Goal: Obtain resource: Obtain resource

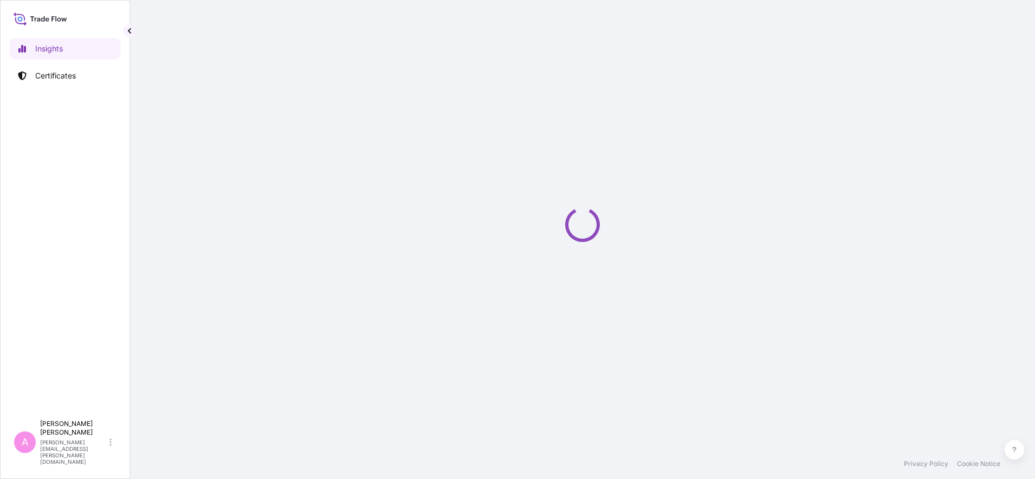
select select "2025"
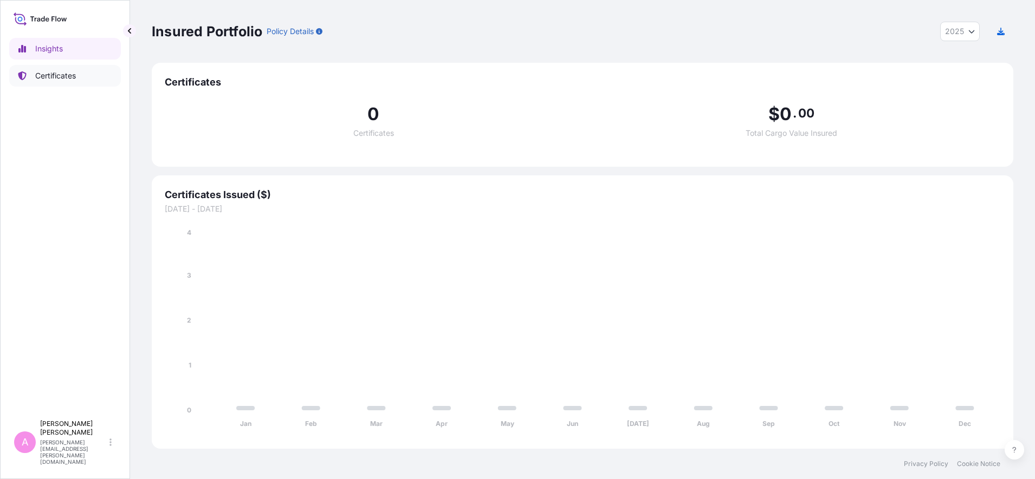
click at [53, 84] on link "Certificates" at bounding box center [65, 76] width 112 height 22
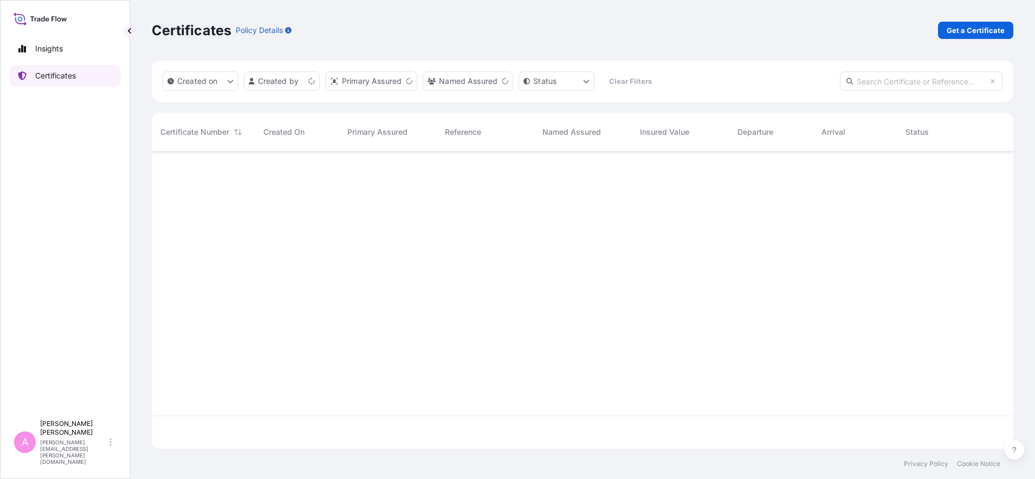
scroll to position [293, 851]
click at [879, 76] on input "text" at bounding box center [921, 82] width 163 height 20
paste input "5013258812"
type input "5013258812"
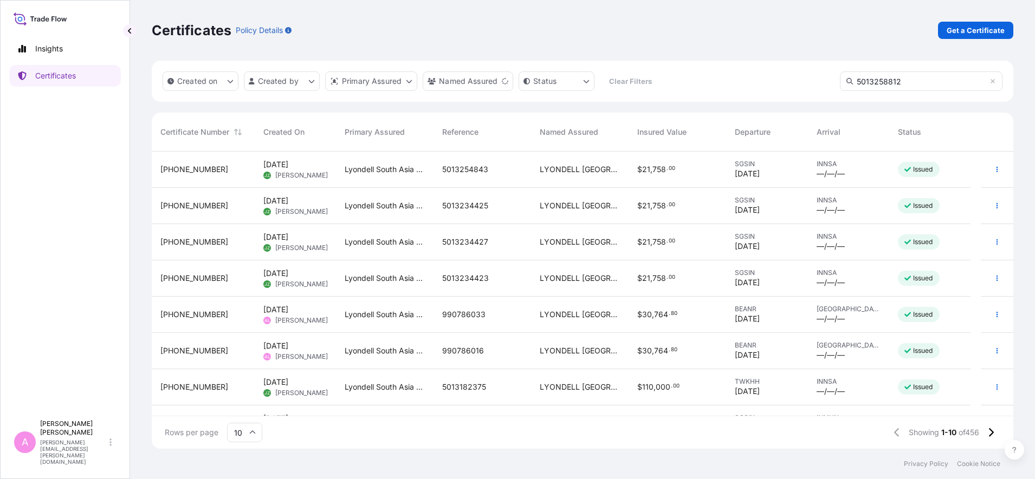
scroll to position [326, 851]
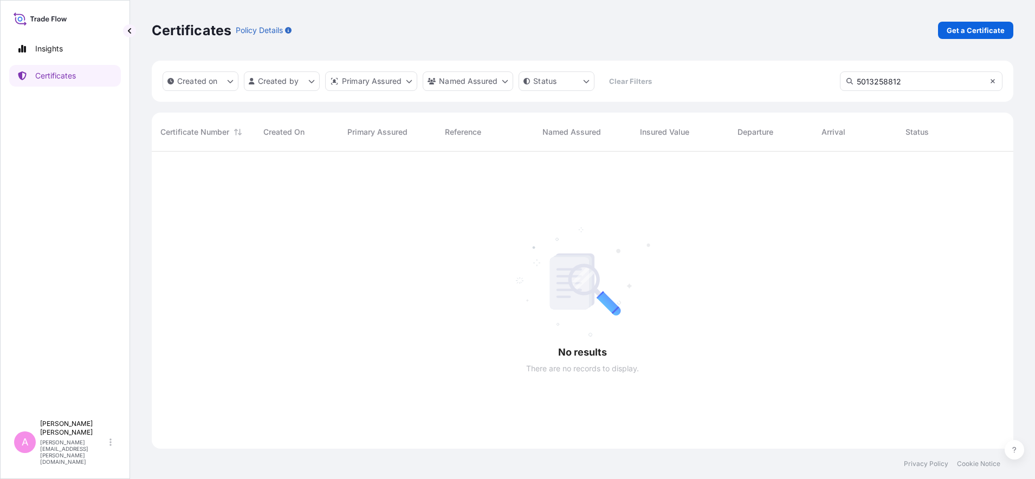
click at [994, 83] on icon at bounding box center [992, 81] width 4 height 4
click at [949, 86] on input "text" at bounding box center [921, 82] width 163 height 20
paste input "5013258812"
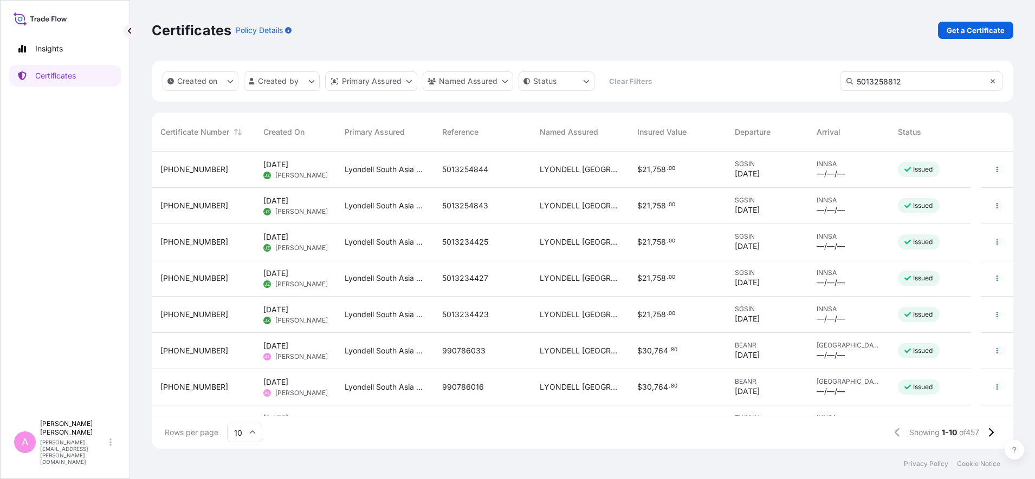
type input "5013258812"
click at [995, 81] on icon at bounding box center [992, 81] width 7 height 7
click at [952, 83] on input "text" at bounding box center [921, 82] width 163 height 20
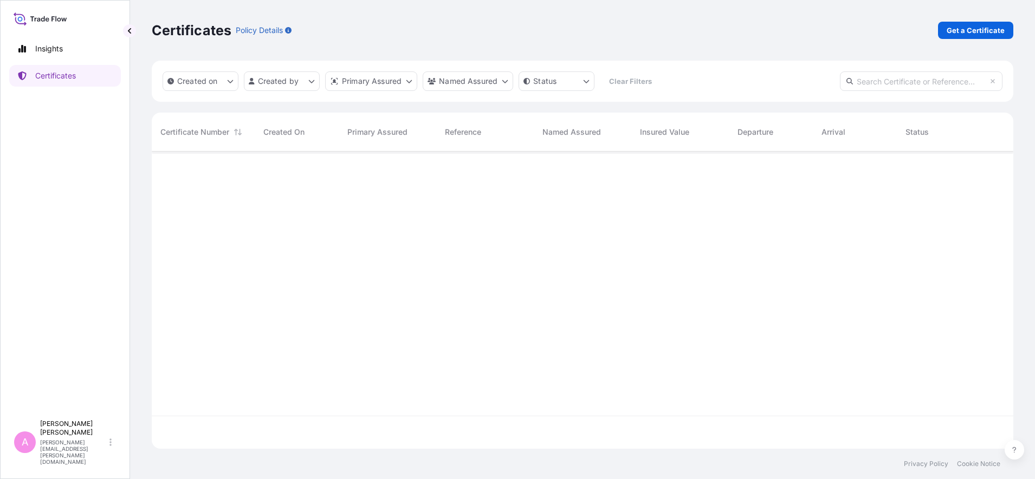
paste input "5013258812"
type input "5013258812"
click at [847, 83] on icon at bounding box center [849, 81] width 7 height 7
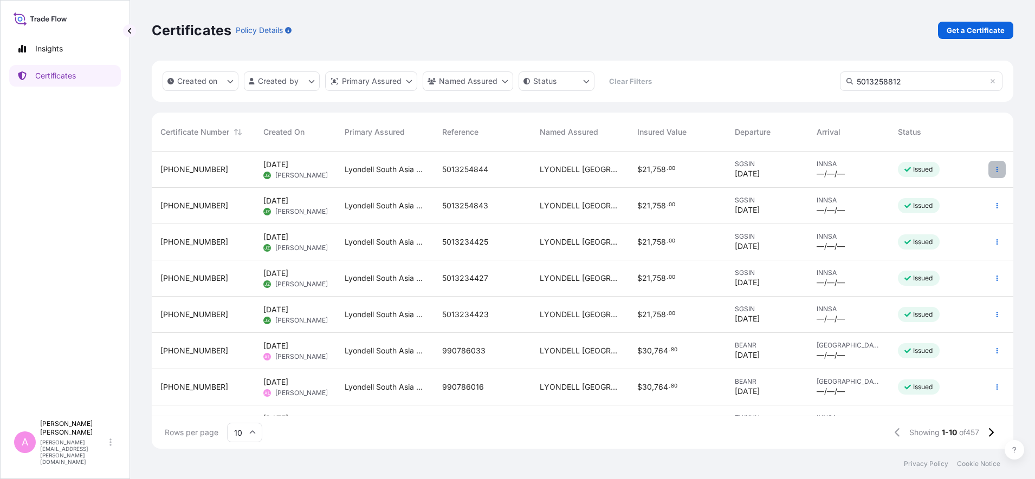
click at [994, 172] on icon "button" at bounding box center [997, 169] width 7 height 7
click at [991, 82] on icon at bounding box center [992, 81] width 7 height 7
click at [900, 82] on input "text" at bounding box center [921, 82] width 163 height 20
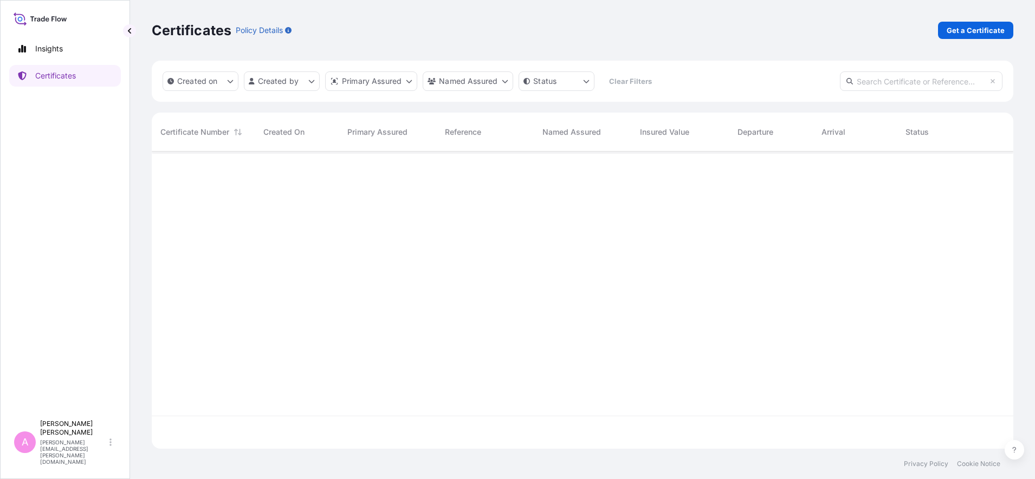
paste input "5013258812"
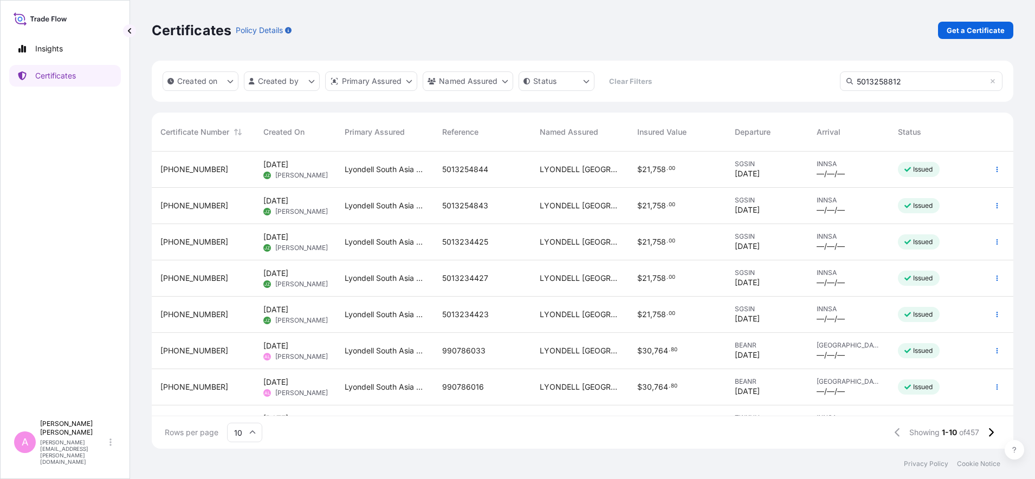
drag, startPoint x: 927, startPoint y: 81, endPoint x: 825, endPoint y: 79, distance: 102.4
click at [825, 79] on div "Created on Created by Primary Assured Named Assured Status Clear Filters 501325…" at bounding box center [582, 81] width 861 height 41
paste input "990690484"
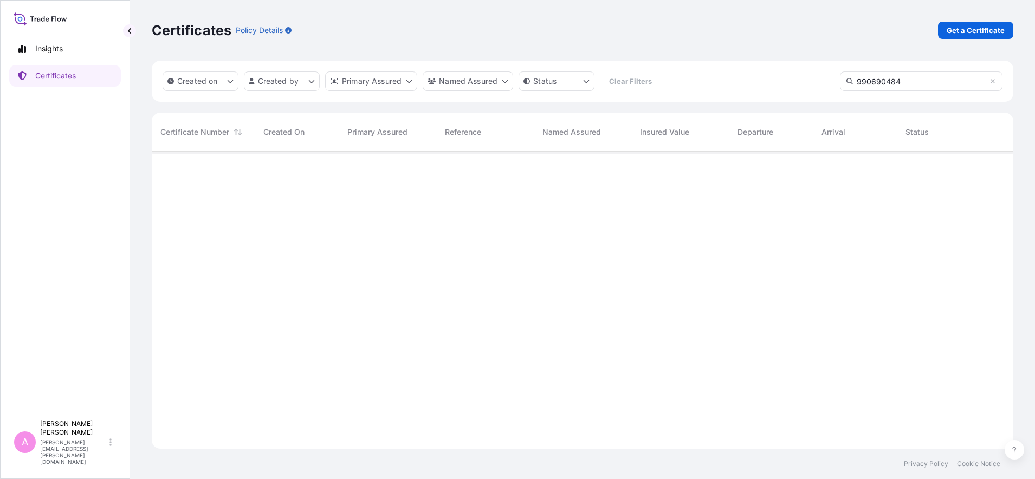
type input "990690484"
click at [850, 79] on icon at bounding box center [849, 81] width 7 height 7
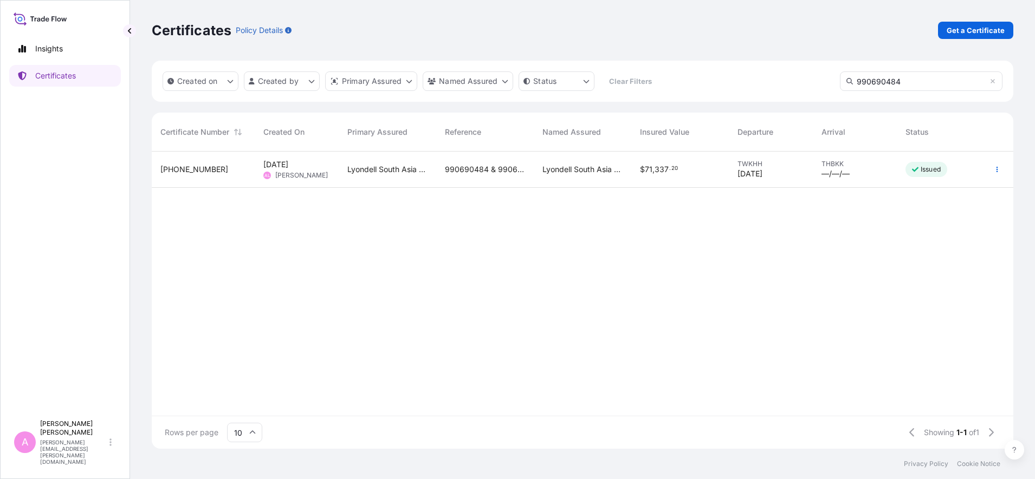
click at [488, 175] on div "990690484 & 990690485" at bounding box center [485, 170] width 98 height 36
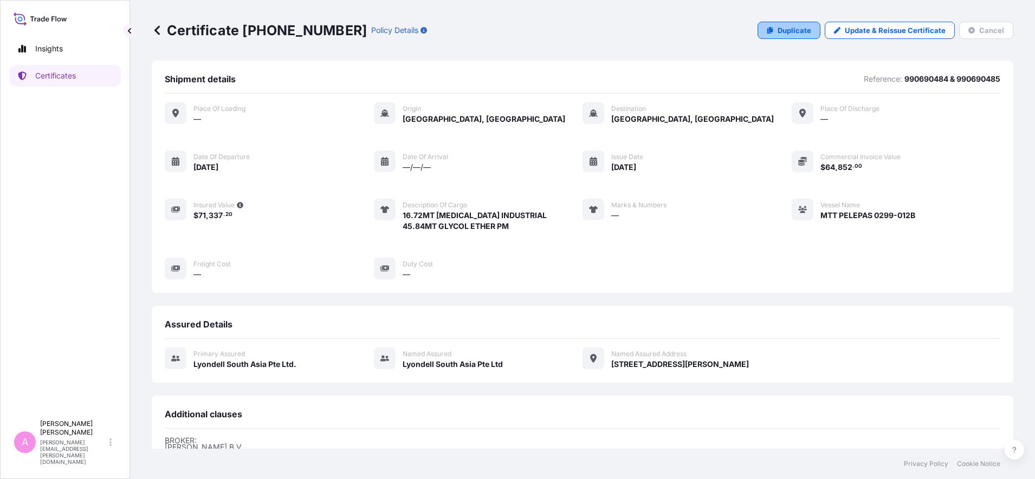
click at [777, 28] on p "Duplicate" at bounding box center [794, 30] width 34 height 11
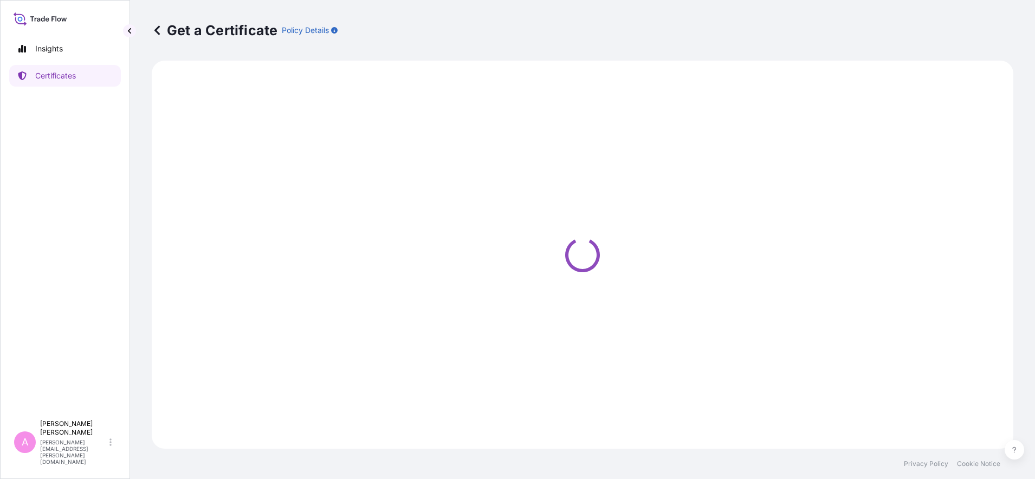
select select "Sea"
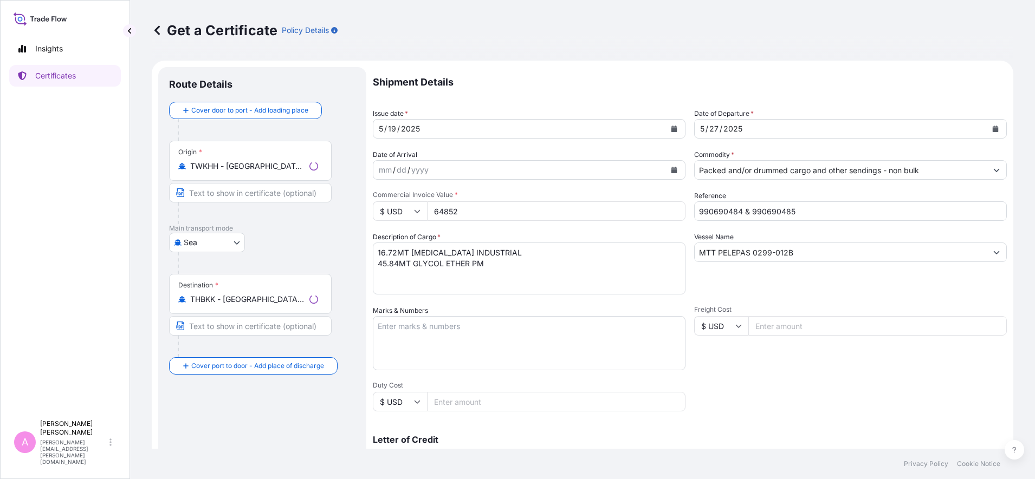
select select "32022"
click at [992, 126] on icon "Calendar" at bounding box center [995, 129] width 7 height 7
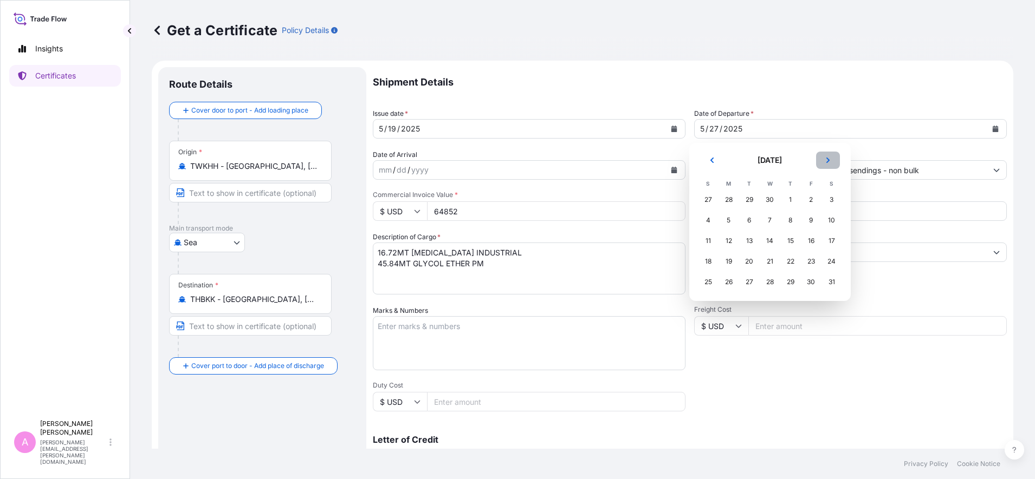
click at [826, 160] on icon "Next" at bounding box center [828, 160] width 7 height 7
click at [821, 162] on button "Next" at bounding box center [828, 160] width 24 height 17
click at [749, 239] on div "16" at bounding box center [750, 241] width 20 height 20
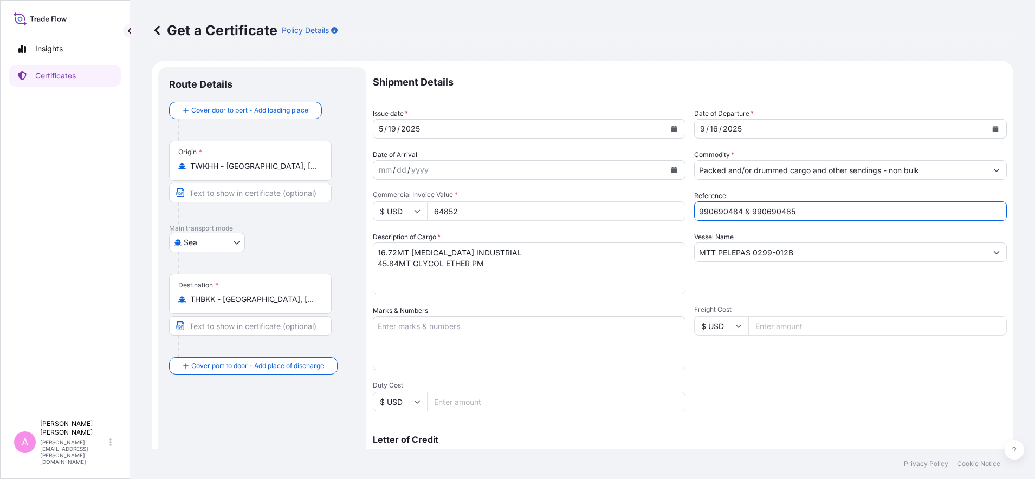
drag, startPoint x: 862, startPoint y: 213, endPoint x: 631, endPoint y: 203, distance: 231.0
click at [631, 203] on div "Shipment Details Issue date * [DATE] Date of Departure * [DATE] Date of Arrival…" at bounding box center [690, 325] width 634 height 516
paste input "78663"
type input "990786635"
drag, startPoint x: 763, startPoint y: 247, endPoint x: 574, endPoint y: 255, distance: 188.7
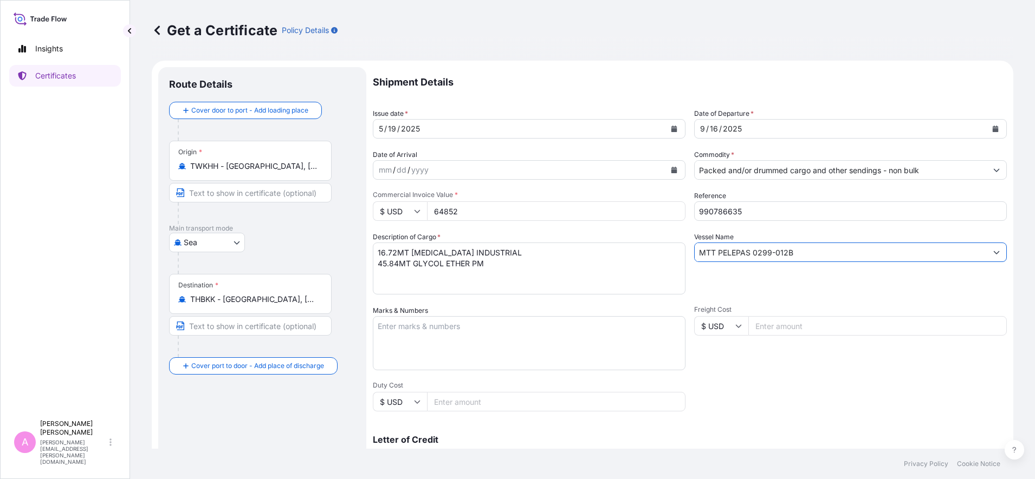
click at [574, 255] on div "Shipment Details Issue date * [DATE] Date of Departure * [DATE] Date of Arrival…" at bounding box center [690, 325] width 634 height 516
paste input "EVER WISH 0315-006"
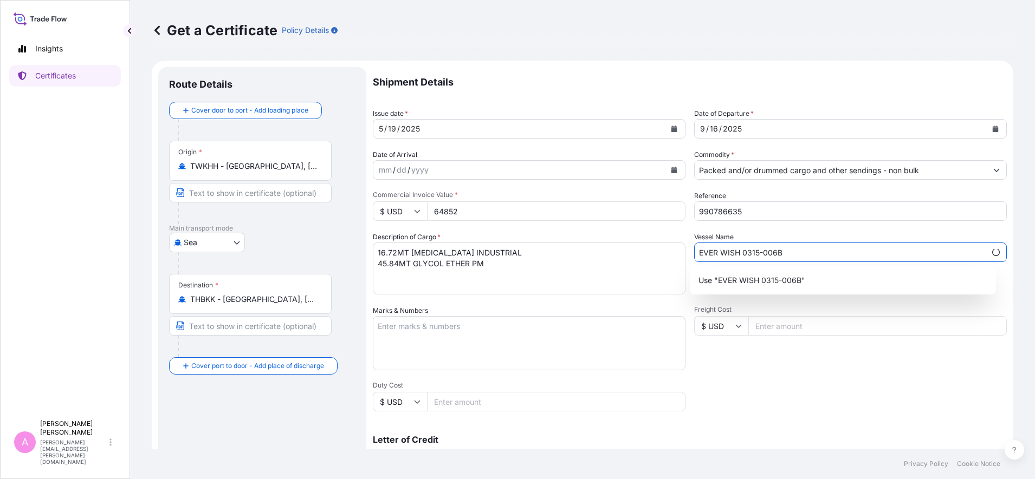
type input "EVER WISH 0315-006B"
click at [493, 278] on textarea "16.72MT [MEDICAL_DATA] INDUSTRIAL 45.84MT GLYCOL ETHER PM" at bounding box center [529, 269] width 313 height 52
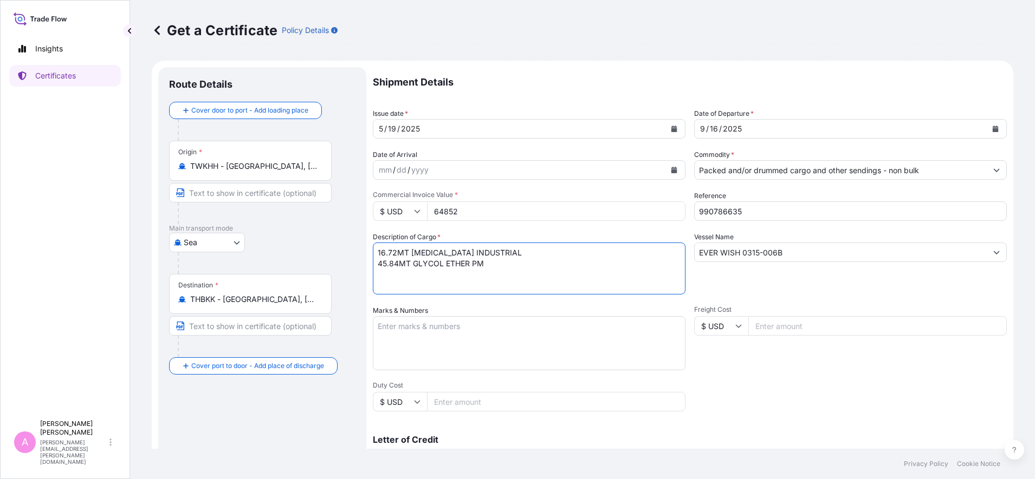
drag, startPoint x: 485, startPoint y: 263, endPoint x: 348, endPoint y: 267, distance: 136.6
click at [348, 267] on form "Route Details Cover door to port - Add loading place Place of loading Road / [G…" at bounding box center [582, 341] width 861 height 560
drag, startPoint x: 542, startPoint y: 249, endPoint x: 412, endPoint y: 255, distance: 130.7
click at [412, 255] on textarea "16.72MT [MEDICAL_DATA] INDUSTRIAL 45.84MT GLYCOL ETHER PM" at bounding box center [529, 269] width 313 height 52
paste textarea "TPG, ACRYLATE GRADE"
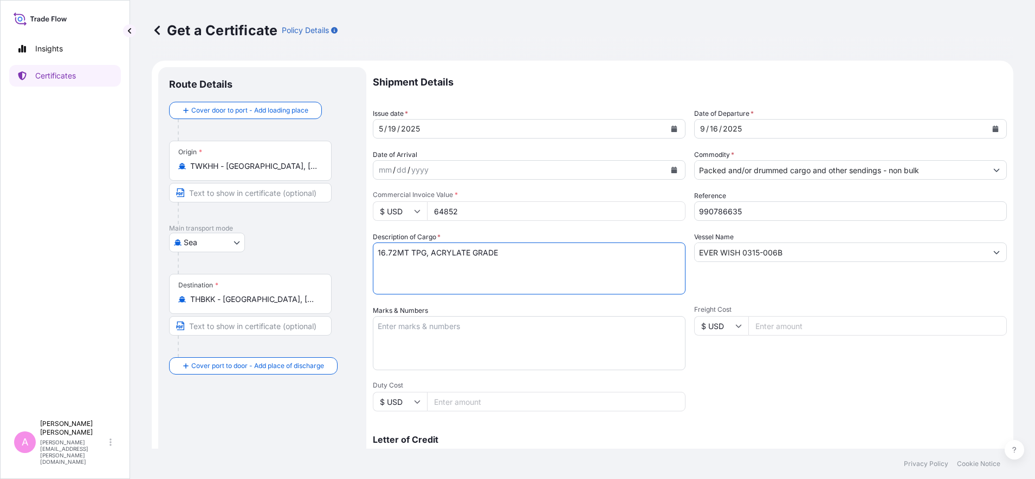
drag, startPoint x: 398, startPoint y: 251, endPoint x: 367, endPoint y: 250, distance: 30.9
click at [368, 249] on form "Route Details Cover door to port - Add loading place Place of loading Road / [G…" at bounding box center [582, 341] width 861 height 560
type textarea "33.44MT TPG, ACRYLATE GRADE"
drag, startPoint x: 470, startPoint y: 208, endPoint x: 318, endPoint y: 213, distance: 152.3
click at [325, 211] on form "Route Details Cover door to port - Add loading place Place of loading Road / [G…" at bounding box center [582, 341] width 861 height 560
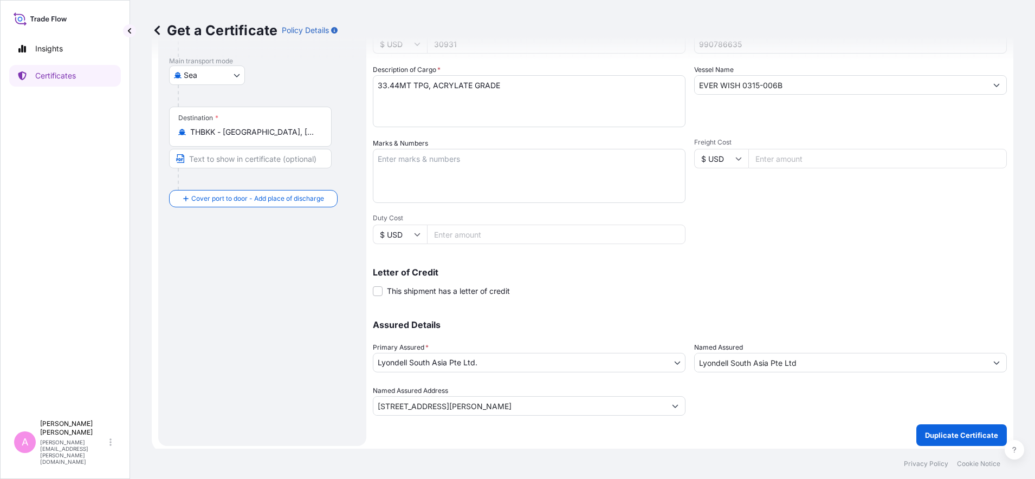
scroll to position [171, 0]
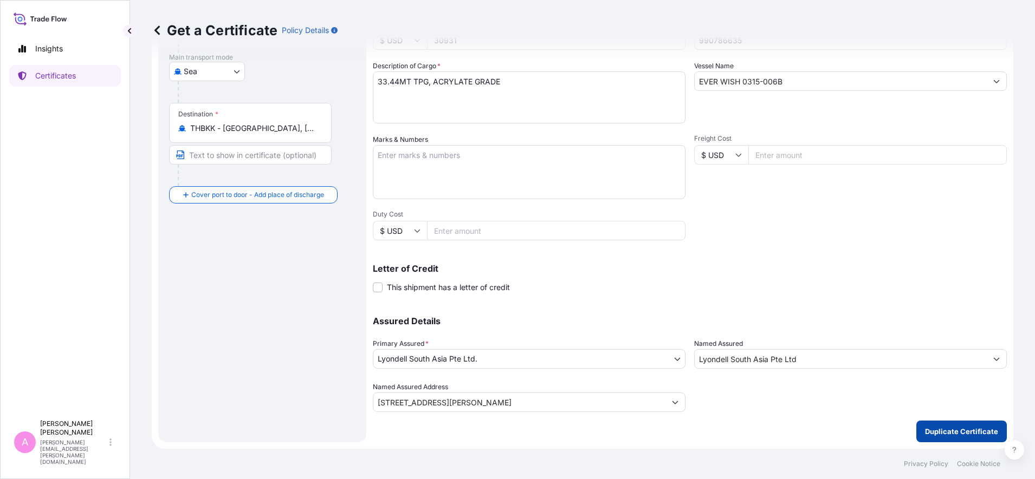
type input "30931"
click at [929, 436] on p "Duplicate Certificate" at bounding box center [961, 431] width 73 height 11
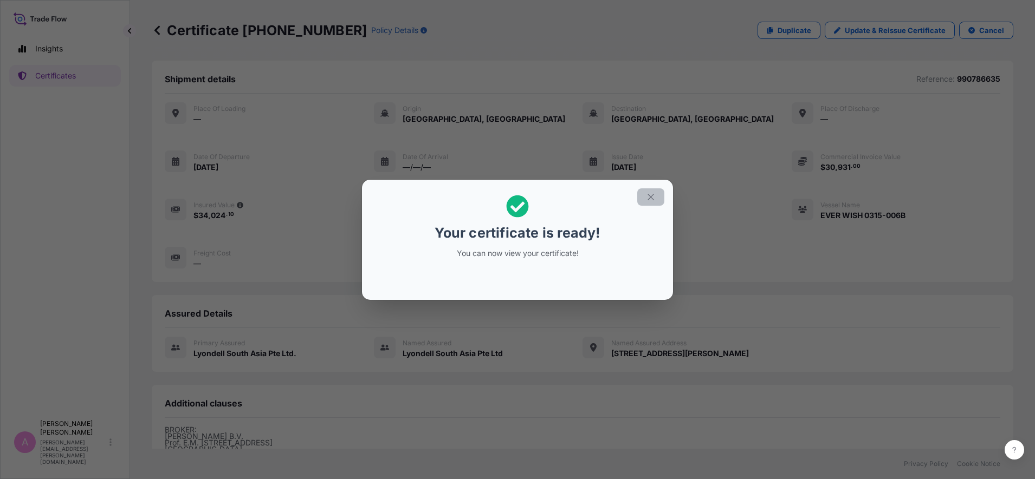
click at [644, 198] on button "button" at bounding box center [650, 197] width 27 height 17
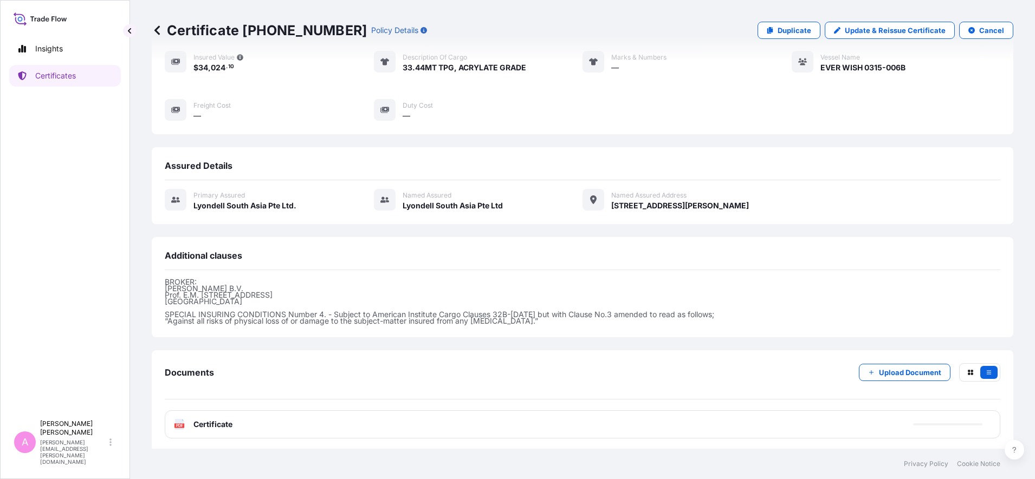
scroll to position [151, 0]
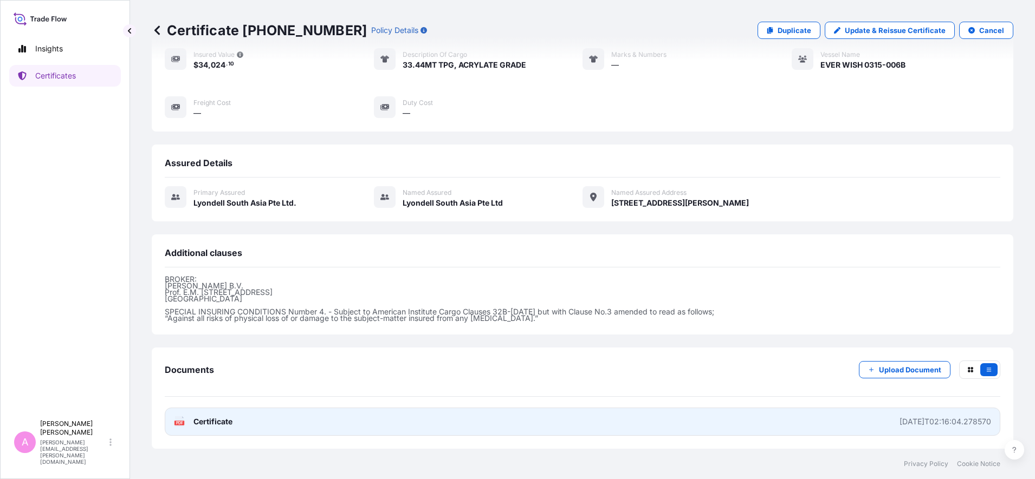
click at [182, 419] on icon at bounding box center [179, 422] width 9 height 11
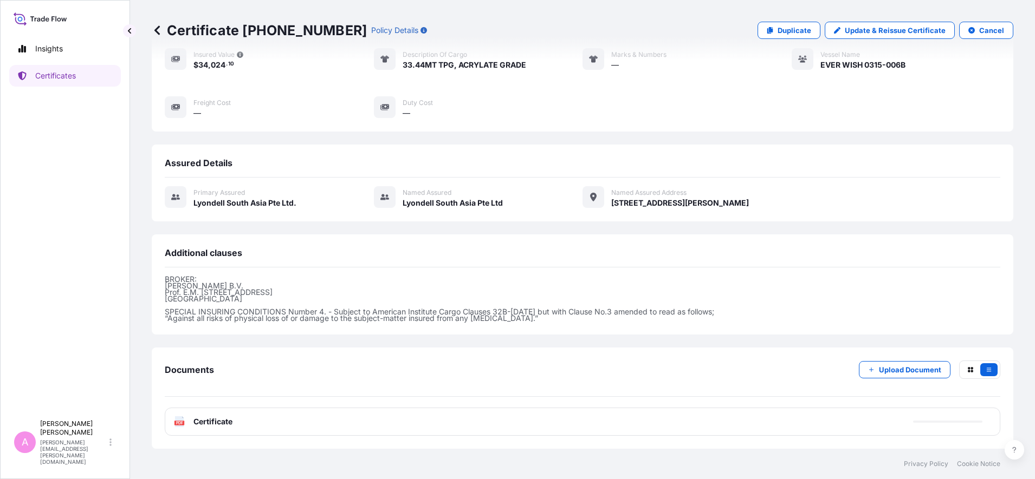
scroll to position [149, 0]
